Goal: Task Accomplishment & Management: Manage account settings

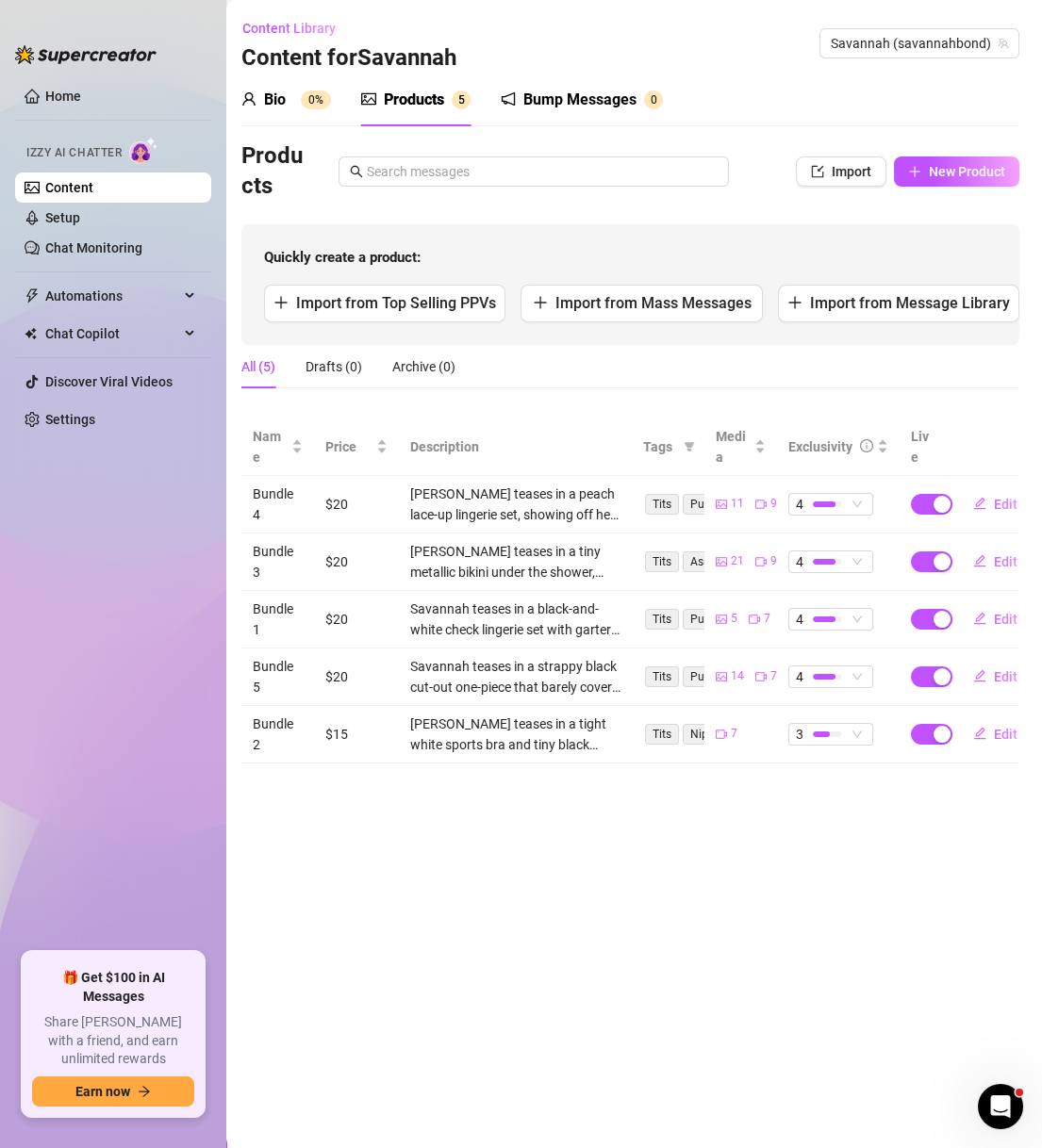
scroll to position [0, 36]
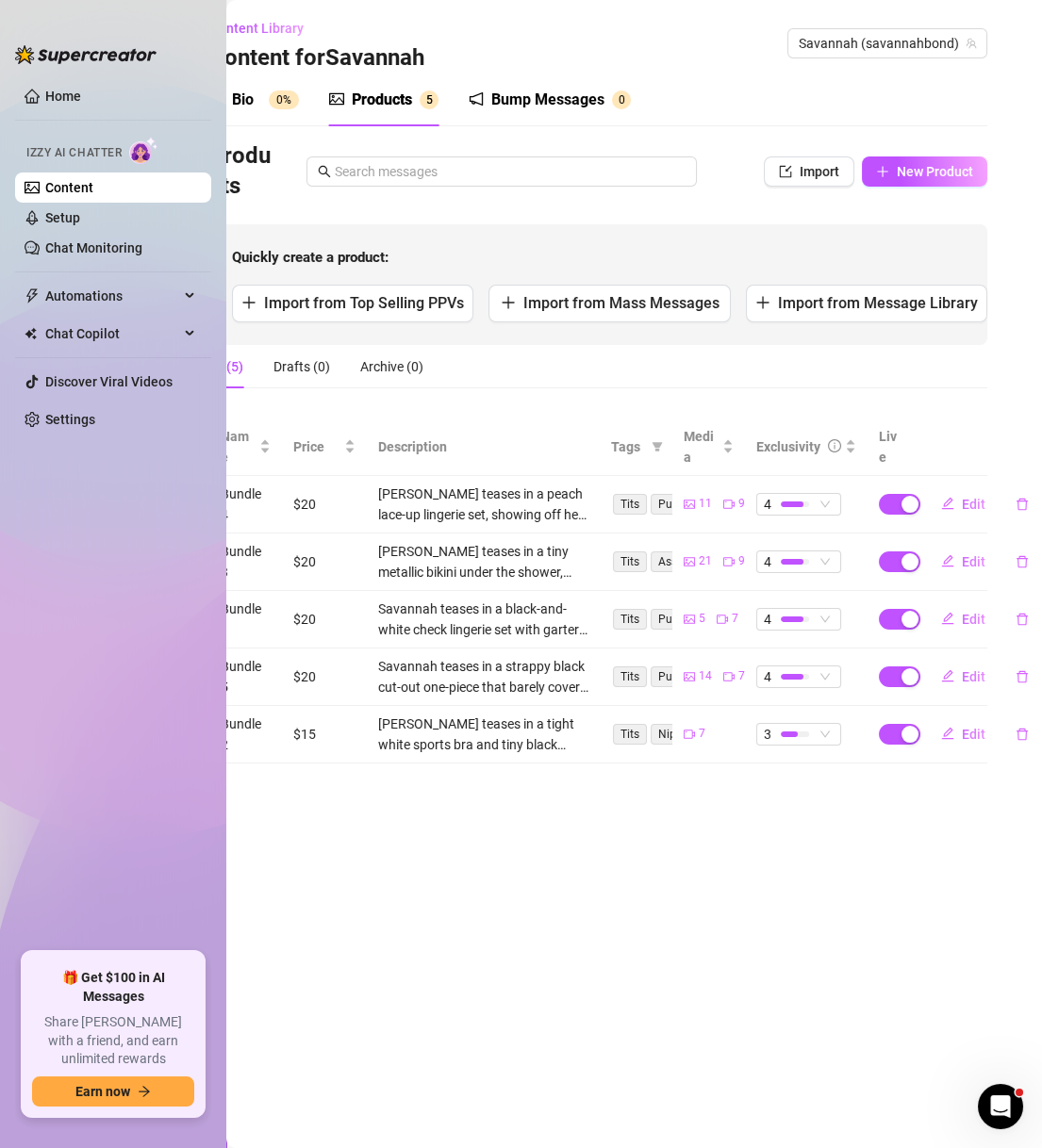
click at [1027, 521] on div "Content Library Content for Savannah Savannah (savannahbond) Bio 0% Tab 2 of 3 …" at bounding box center [634, 574] width 816 height 1148
click at [1025, 518] on button "button" at bounding box center [1023, 505] width 44 height 30
click at [1026, 456] on button "Yes" at bounding box center [1013, 454] width 36 height 23
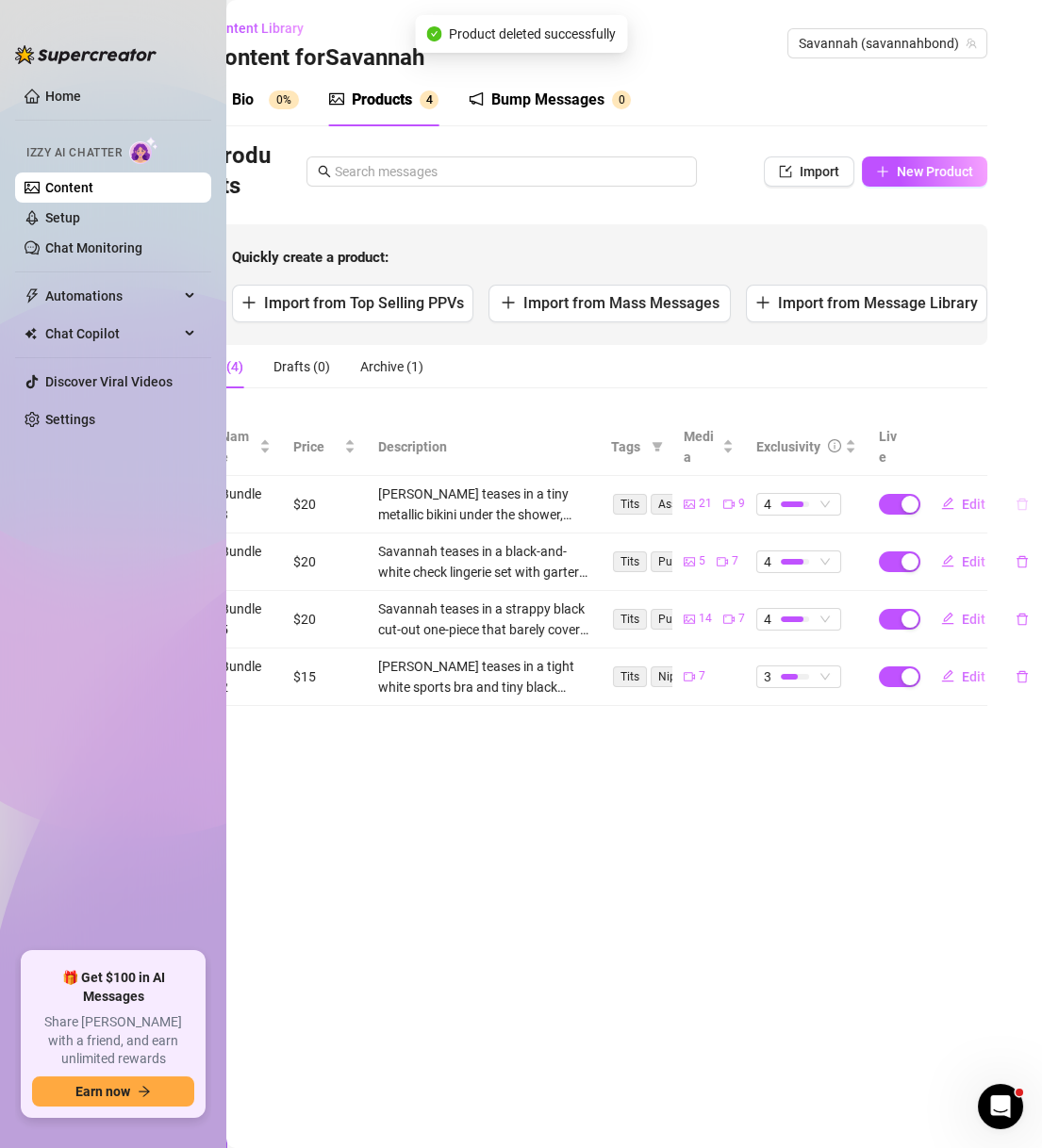
click at [1023, 510] on button "button" at bounding box center [1023, 505] width 44 height 30
click at [1017, 462] on span "Yes" at bounding box center [1013, 454] width 23 height 15
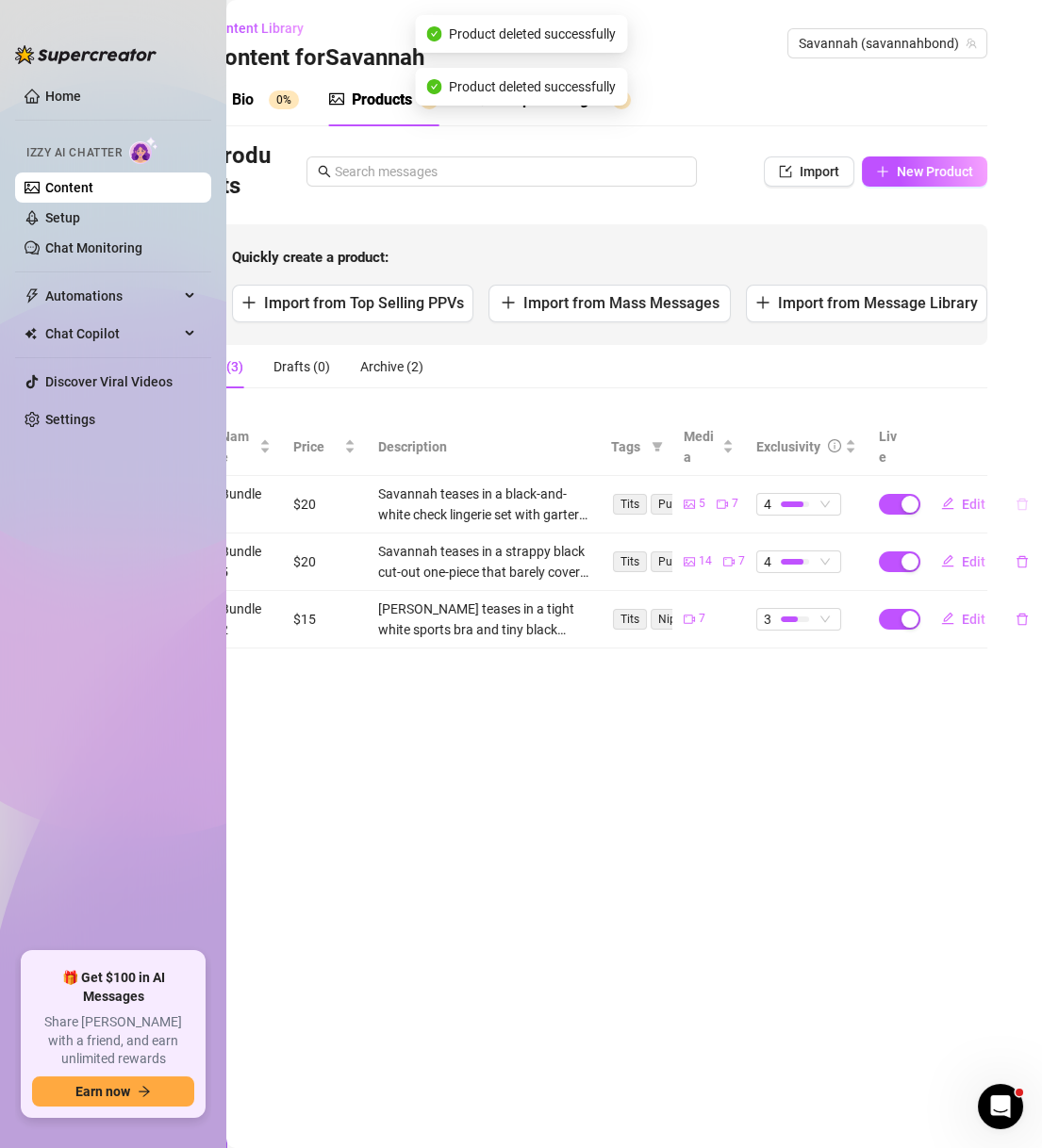
click at [1016, 507] on icon "delete" at bounding box center [1023, 505] width 13 height 13
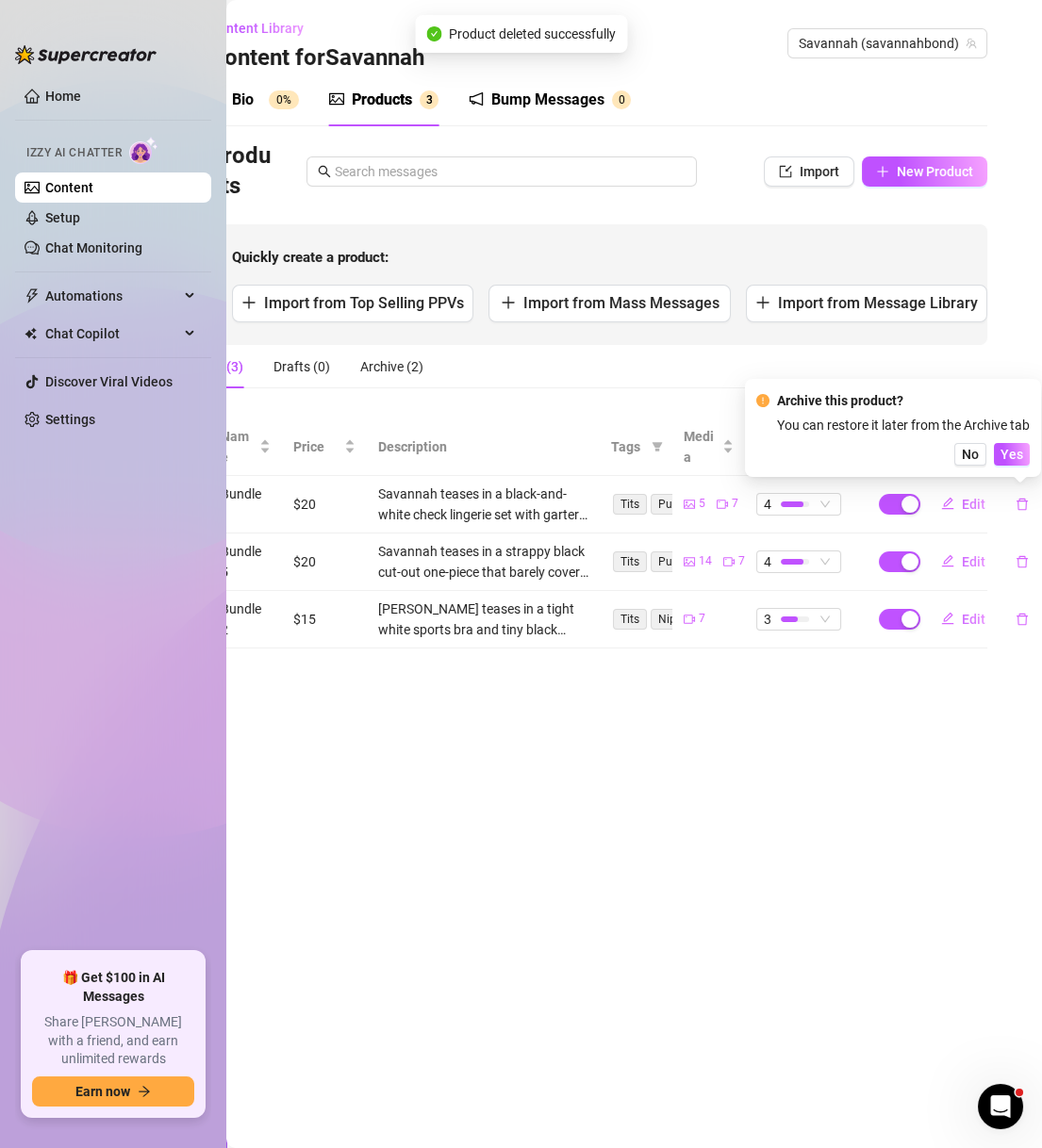
click at [1012, 468] on div "Archive this product? You can restore it later from the Archive tab No Yes" at bounding box center [894, 428] width 297 height 98
click at [1014, 465] on button "Yes" at bounding box center [1013, 454] width 36 height 23
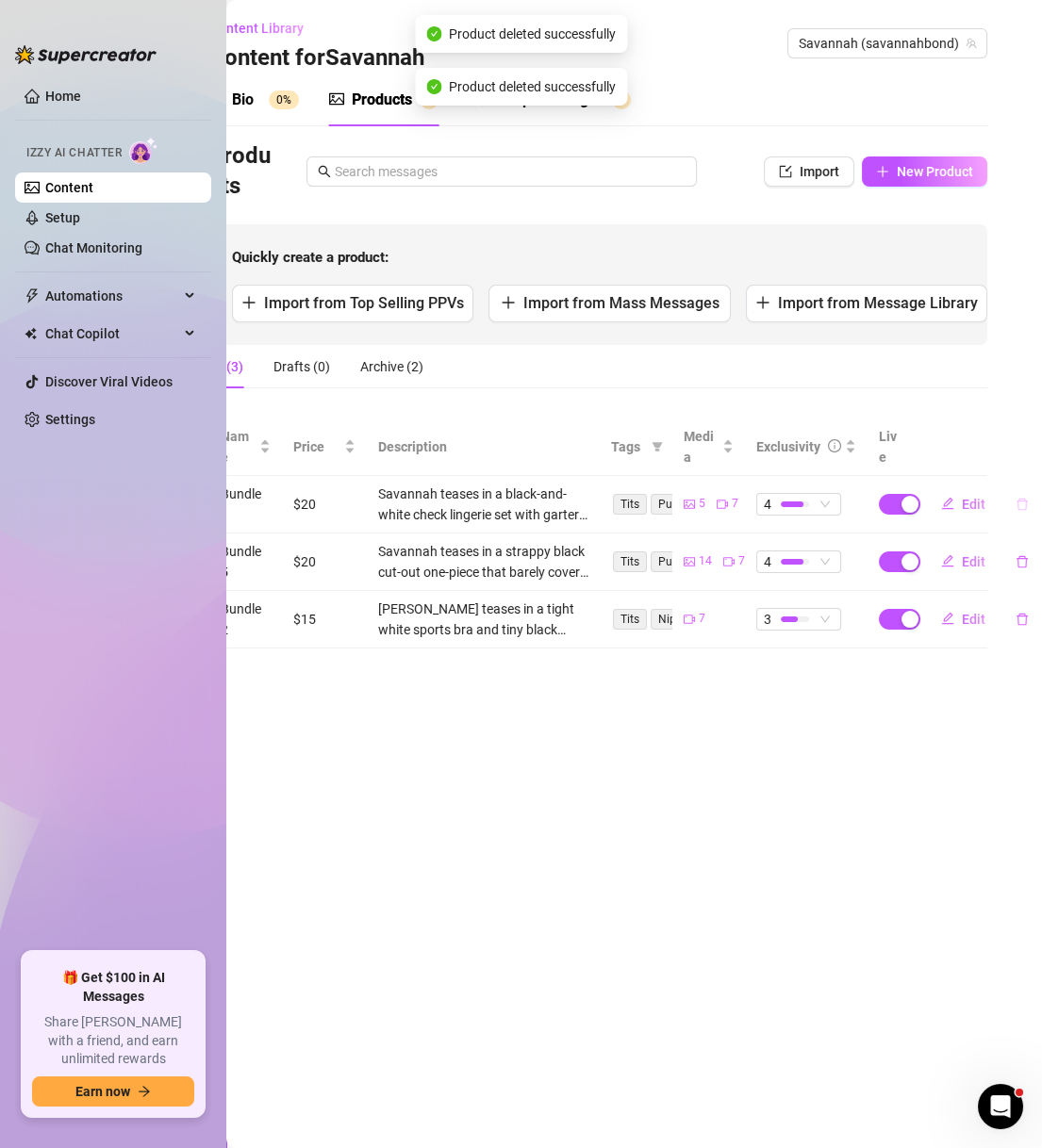
click at [1022, 511] on button "button" at bounding box center [1023, 505] width 44 height 30
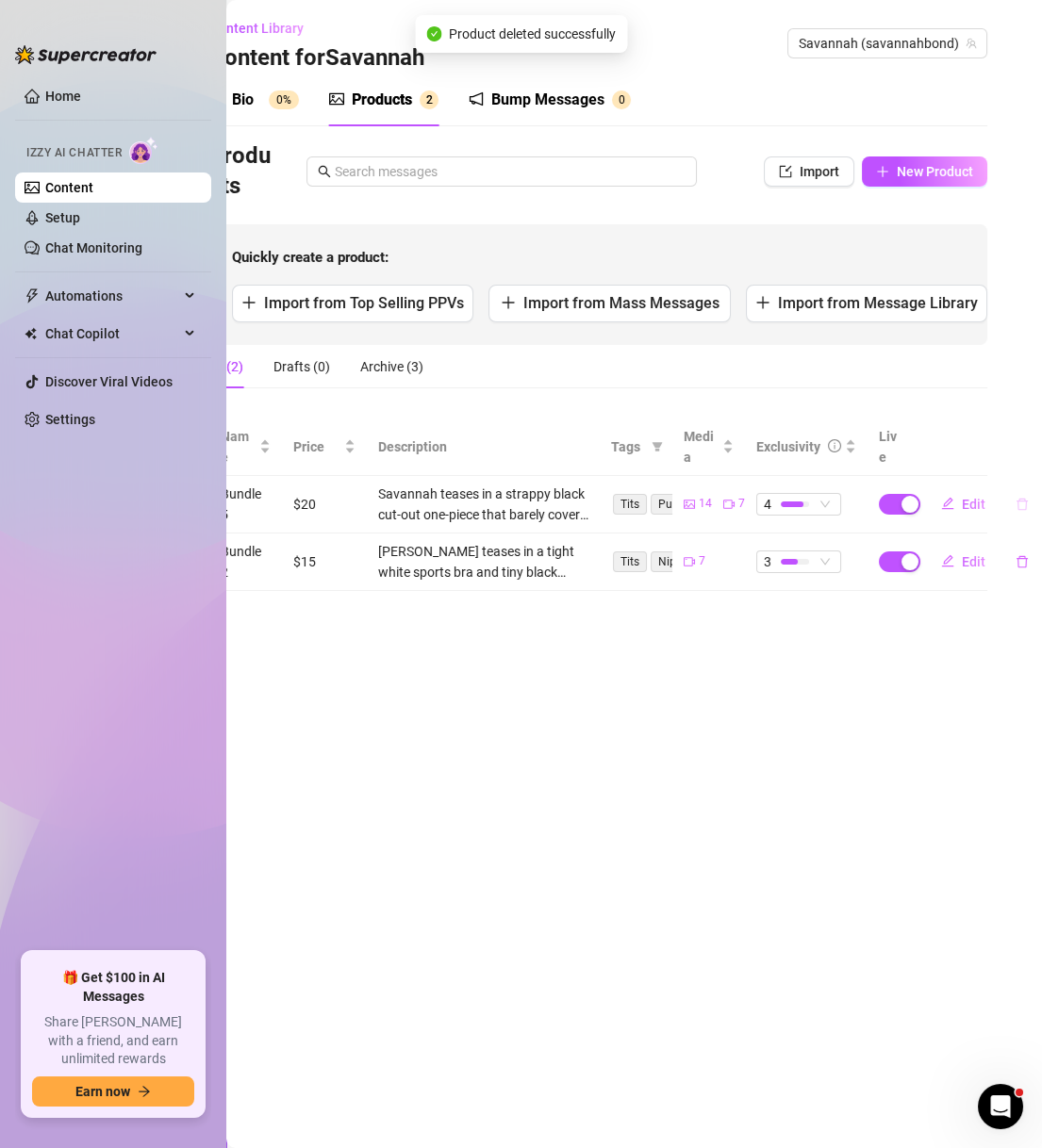
click at [1019, 501] on icon "delete" at bounding box center [1023, 505] width 13 height 13
click at [1019, 460] on span "Yes" at bounding box center [1013, 454] width 23 height 15
click at [1017, 555] on icon "delete" at bounding box center [1023, 561] width 11 height 12
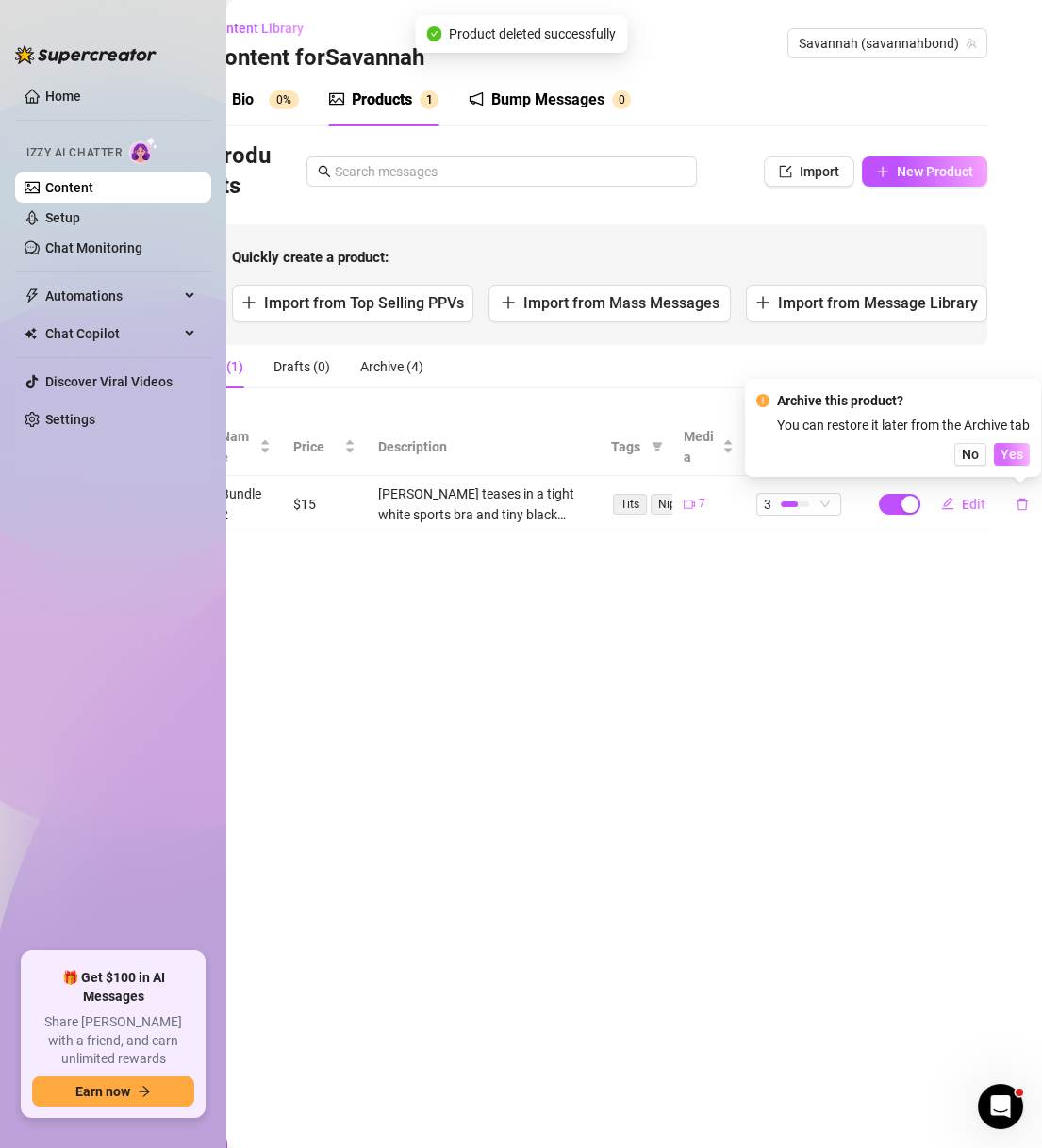
click at [1022, 463] on button "Yes" at bounding box center [1013, 454] width 36 height 23
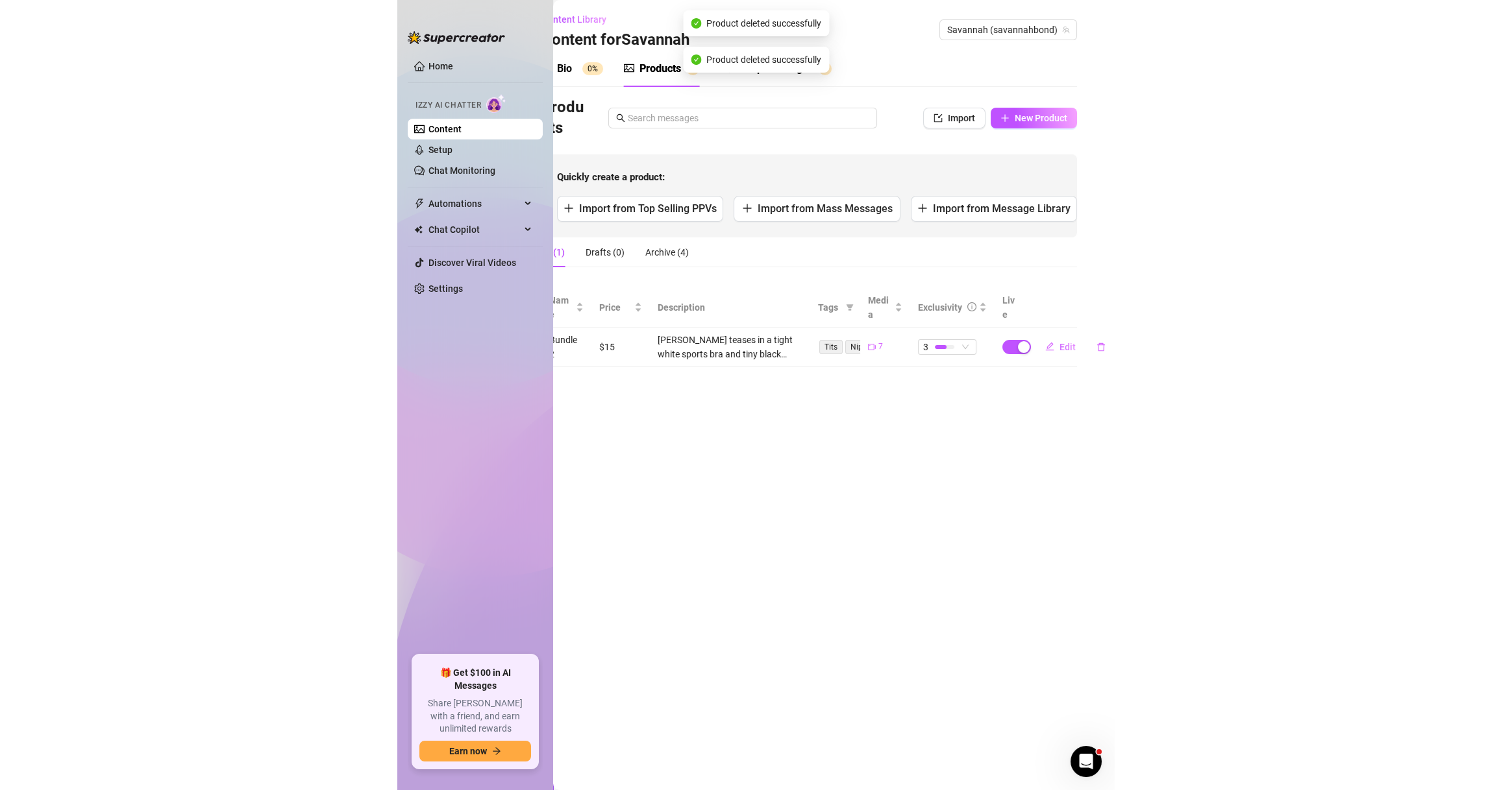
scroll to position [0, 0]
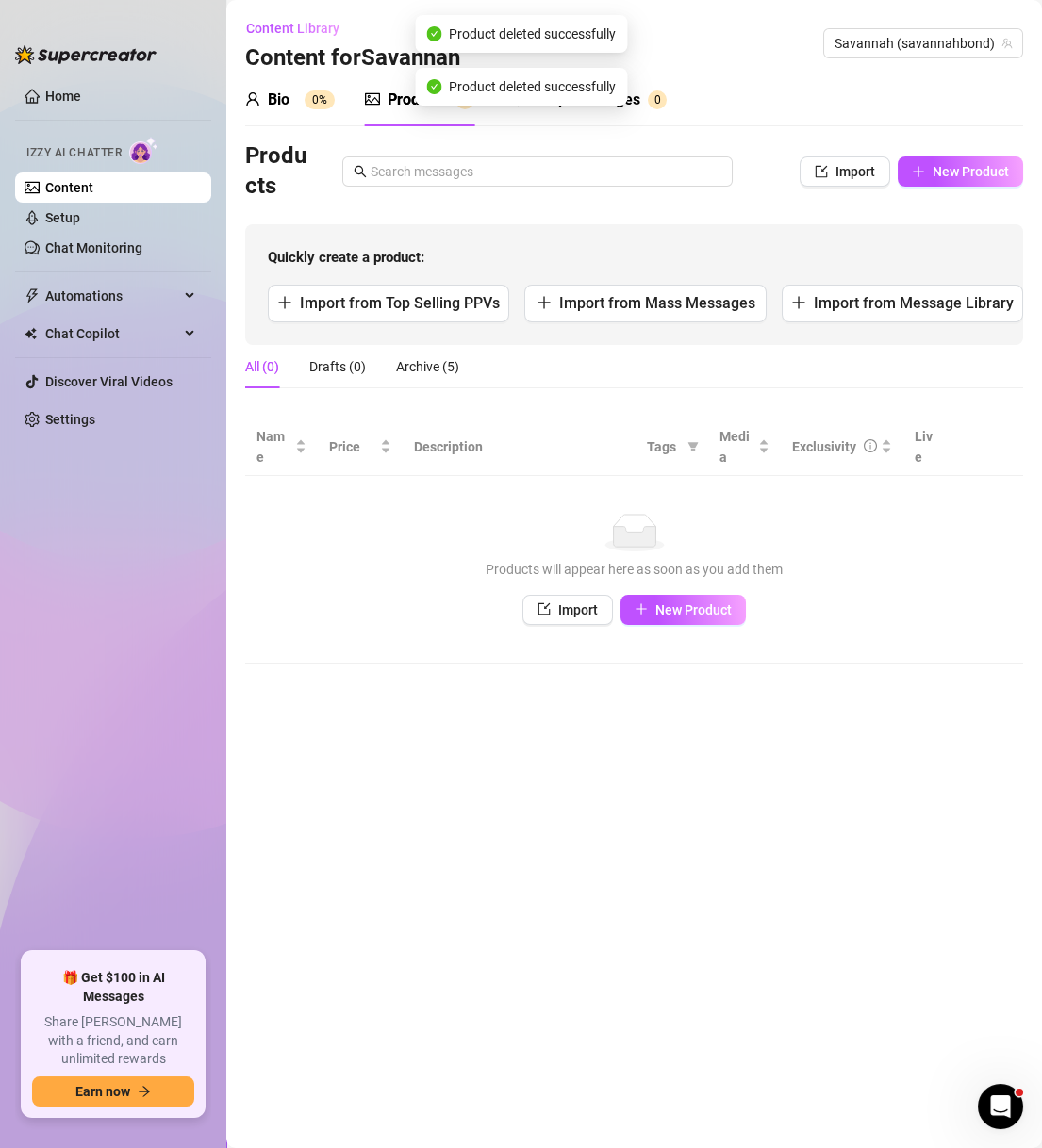
drag, startPoint x: 889, startPoint y: 1145, endPoint x: 732, endPoint y: 1128, distance: 157.9
click at [735, 1130] on main "Content Library Content for Savannah Savannah (savannahbond) Bio 0% Products 0 …" at bounding box center [634, 574] width 816 height 1148
click at [439, 603] on div "Import New Product" at bounding box center [634, 610] width 741 height 30
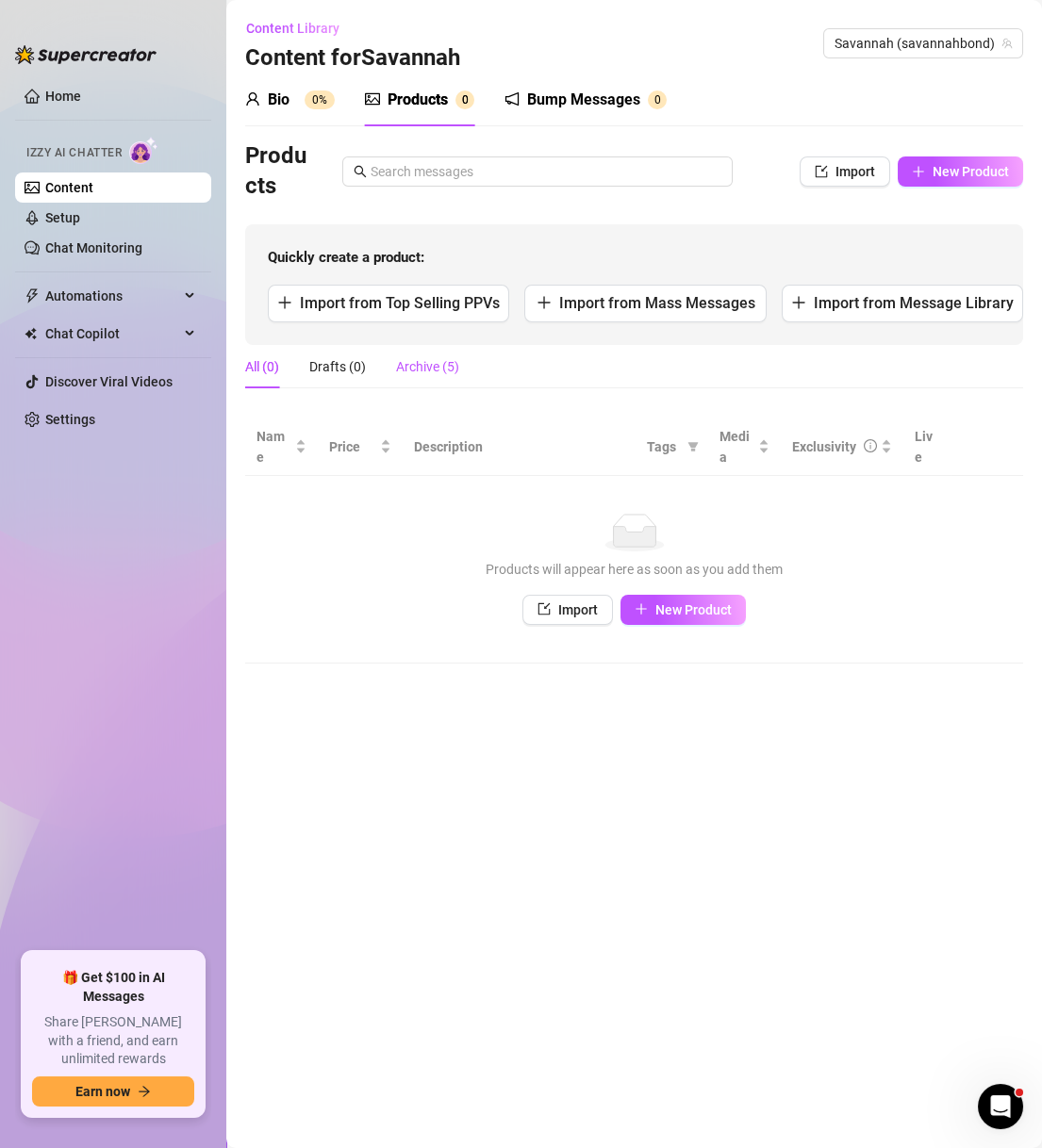
click at [431, 373] on div "Archive (5)" at bounding box center [428, 367] width 63 height 21
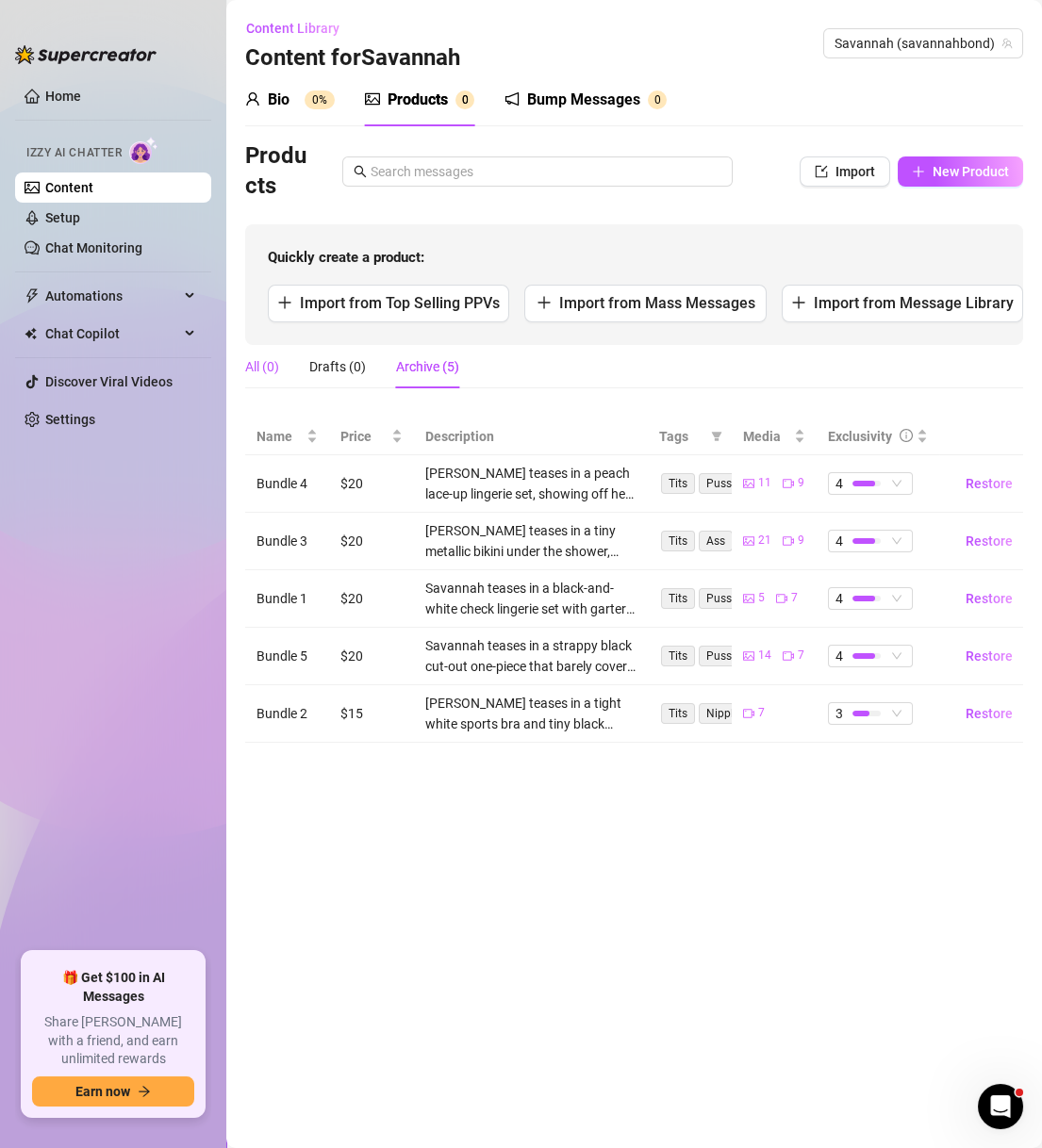
click at [273, 369] on div "All (0)" at bounding box center [262, 367] width 34 height 21
